Goal: Use online tool/utility: Utilize a website feature to perform a specific function

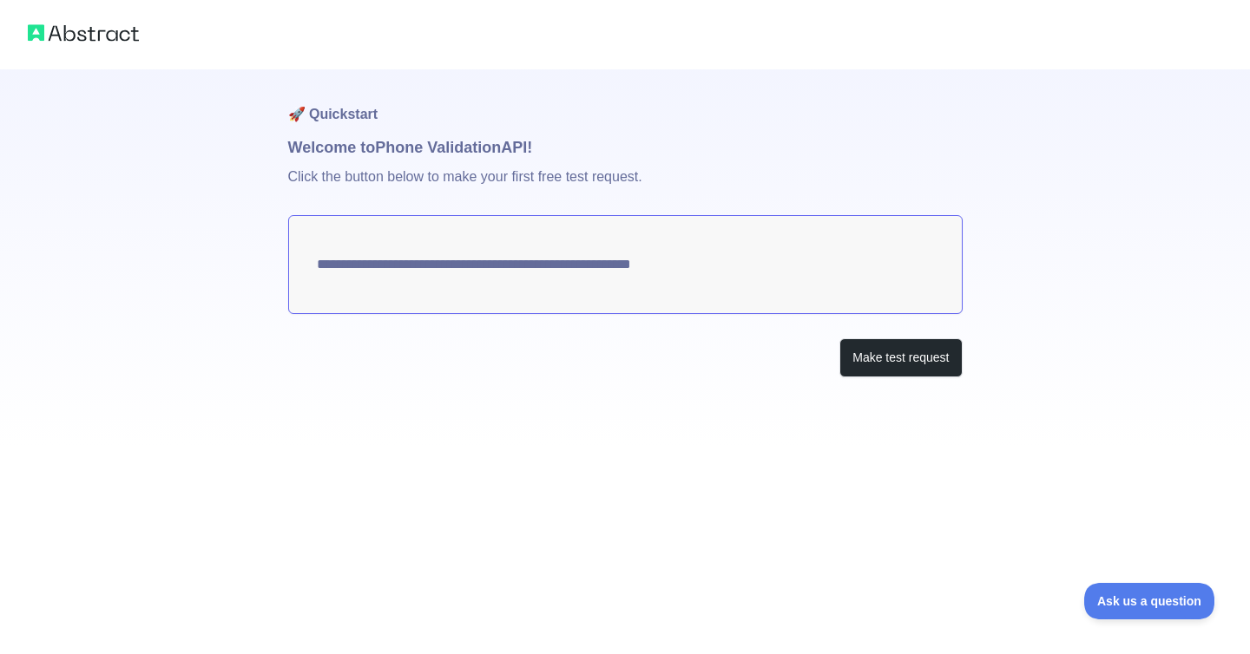
click at [718, 260] on textarea "**********" at bounding box center [625, 264] width 674 height 99
click at [841, 353] on button "Make test request" at bounding box center [900, 358] width 122 height 39
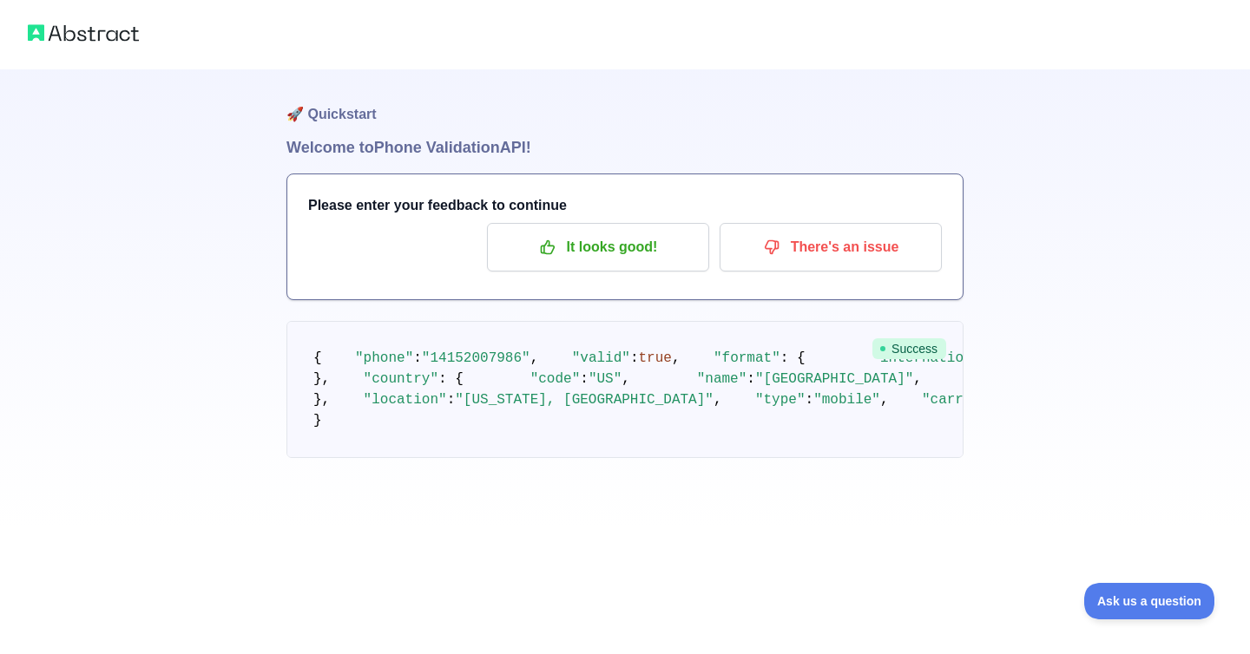
scroll to position [40, 0]
click at [108, 46] on div at bounding box center [625, 34] width 1250 height 69
click at [119, 24] on img at bounding box center [83, 33] width 111 height 24
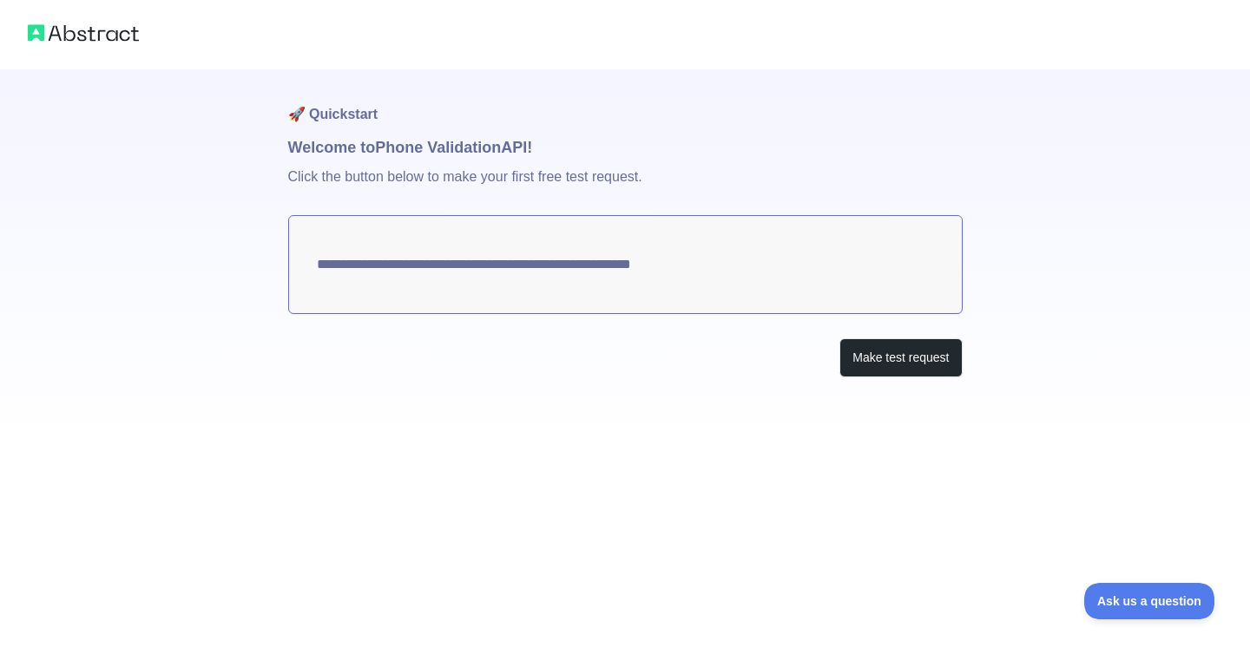
click at [116, 44] on img at bounding box center [83, 33] width 111 height 24
click at [95, 39] on img at bounding box center [83, 33] width 111 height 24
click at [674, 260] on textarea "**********" at bounding box center [625, 264] width 674 height 99
click at [926, 357] on button "Make test request" at bounding box center [900, 358] width 122 height 39
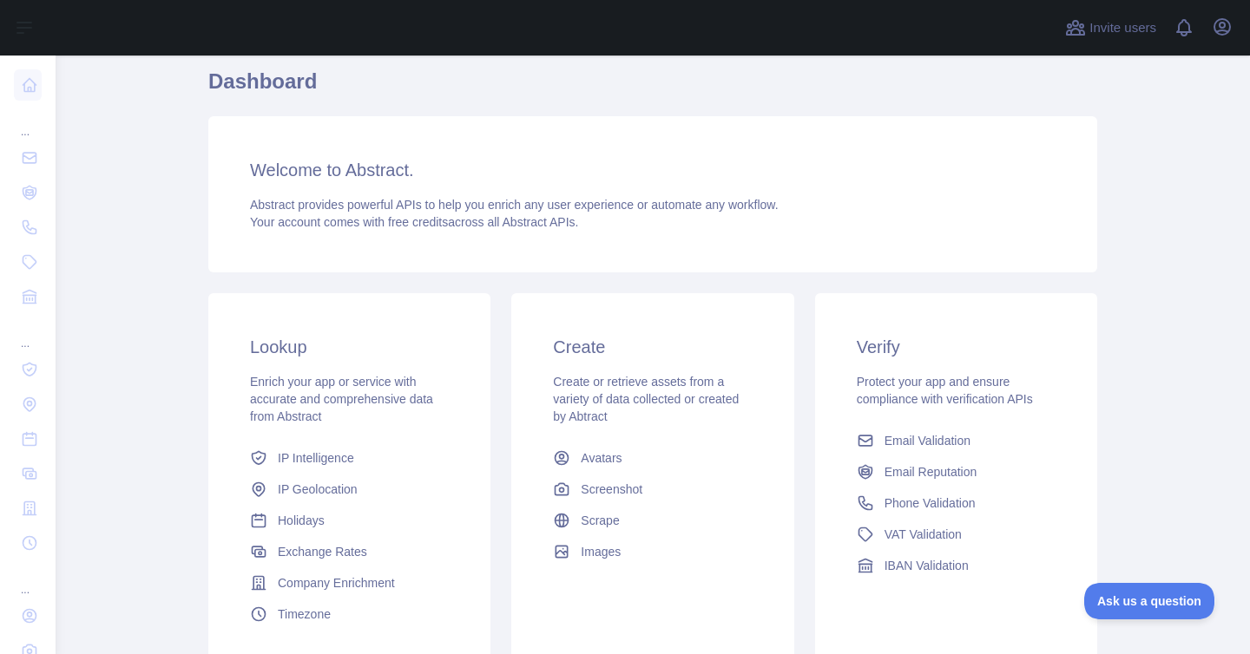
scroll to position [77, 0]
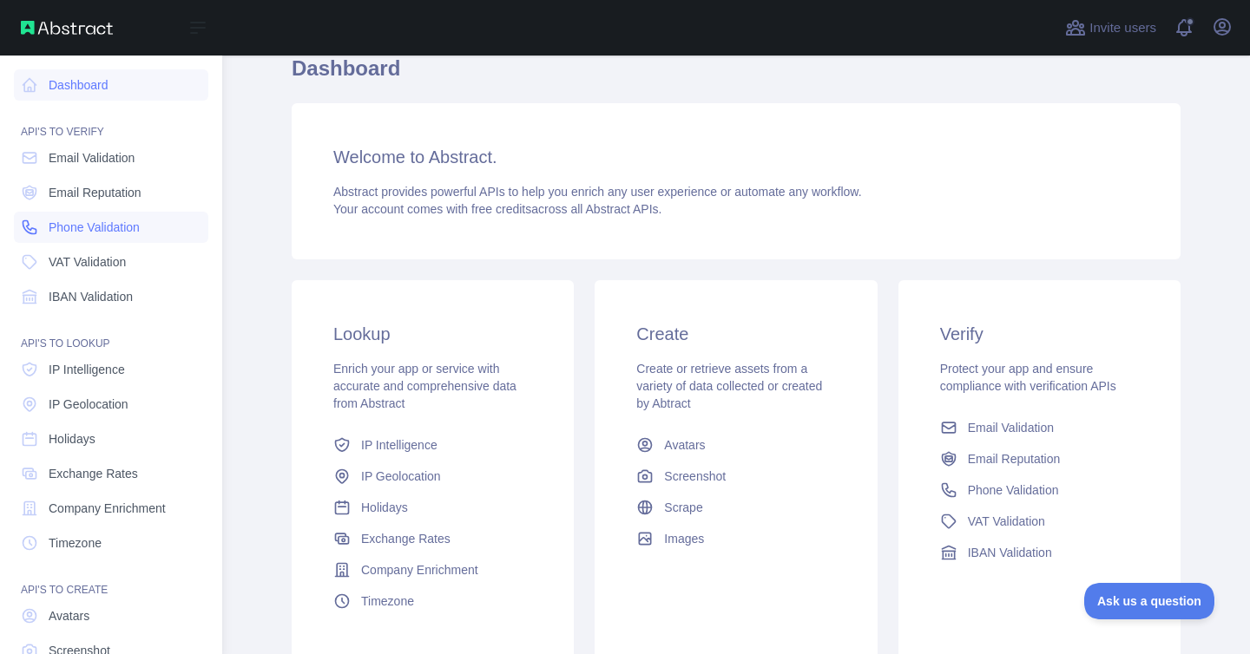
click at [73, 225] on span "Phone Validation" at bounding box center [94, 227] width 91 height 17
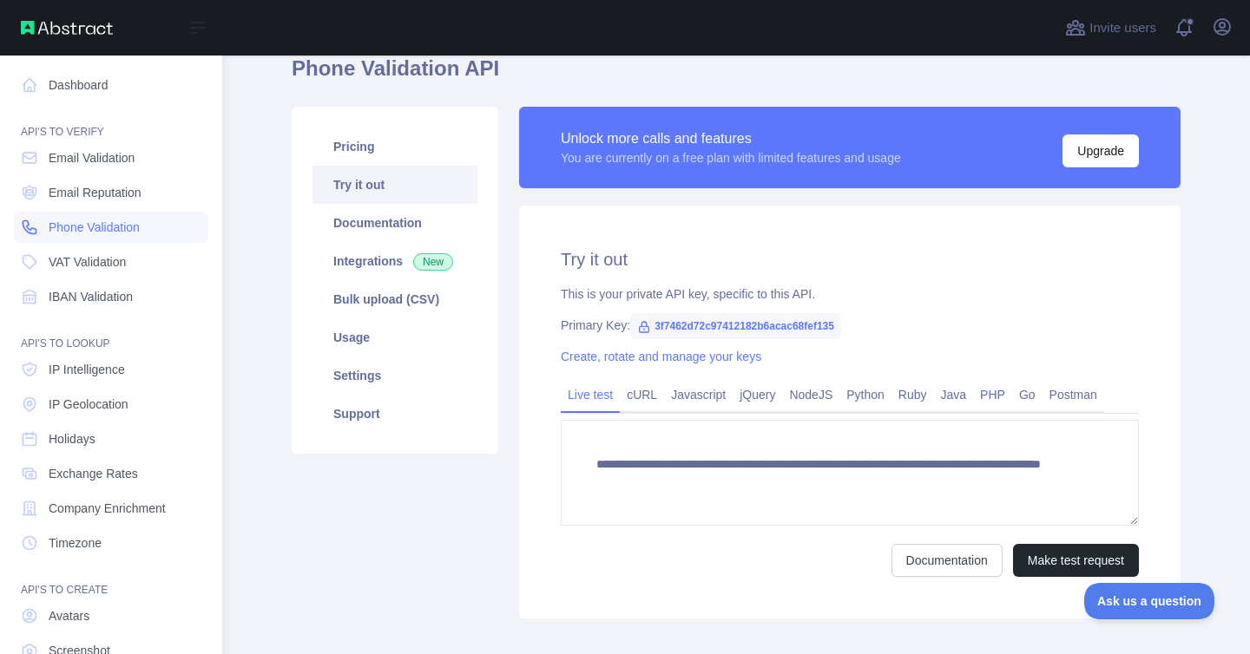
scroll to position [77, 0]
click at [111, 227] on span "Phone Validation" at bounding box center [94, 227] width 91 height 17
